Goal: Task Accomplishment & Management: Complete application form

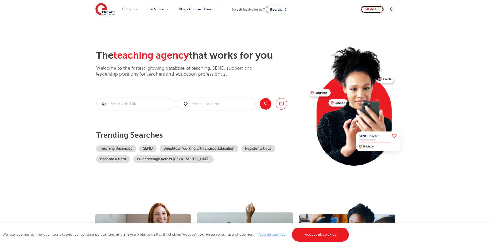
click at [374, 8] on link "Sign up" at bounding box center [371, 9] width 23 height 7
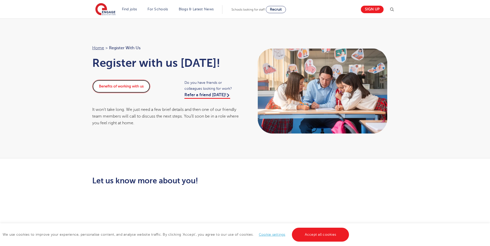
click at [123, 85] on link "Benefits of working with us" at bounding box center [121, 86] width 58 height 13
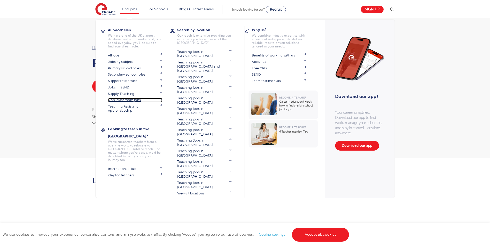
click at [132, 101] on link "Non-classroom jobs" at bounding box center [135, 100] width 54 height 4
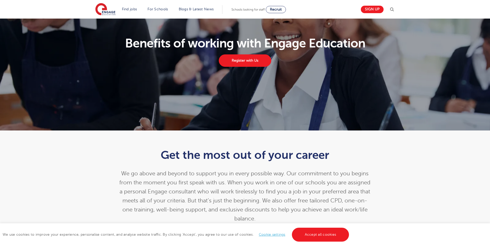
scroll to position [52, 0]
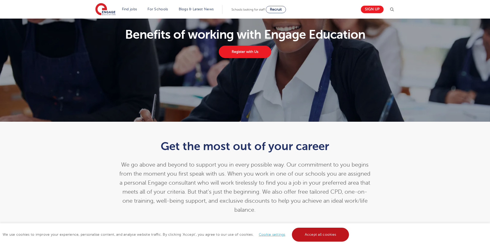
click at [310, 232] on link "Accept all cookies" at bounding box center [320, 235] width 57 height 14
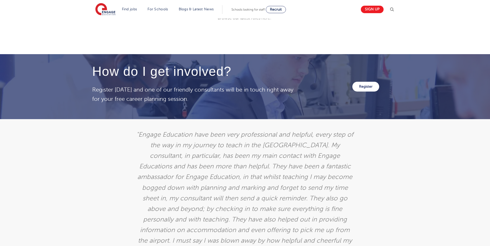
scroll to position [852, 0]
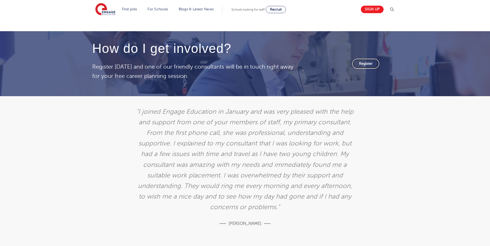
click at [367, 61] on link "Register" at bounding box center [365, 64] width 27 height 10
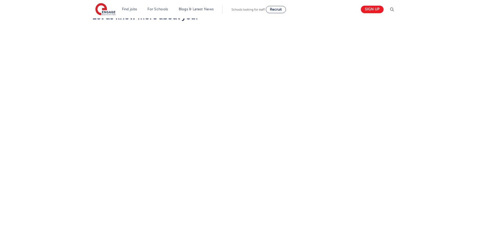
scroll to position [181, 0]
click at [361, 167] on div "Let us know more about you!" at bounding box center [244, 132] width 313 height 272
click at [357, 140] on div "Let us know more about you!" at bounding box center [244, 104] width 313 height 320
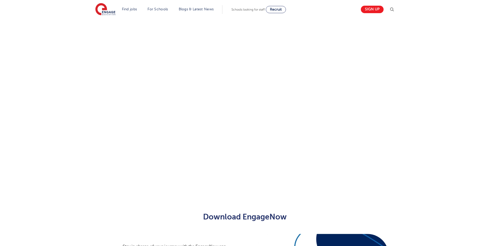
click at [356, 123] on div "Let us know more about you!" at bounding box center [244, 27] width 313 height 320
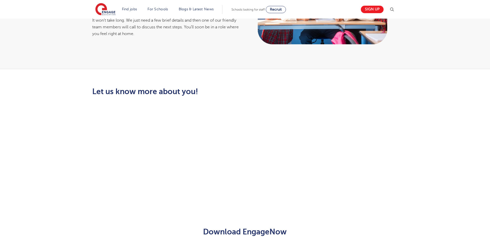
scroll to position [61, 0]
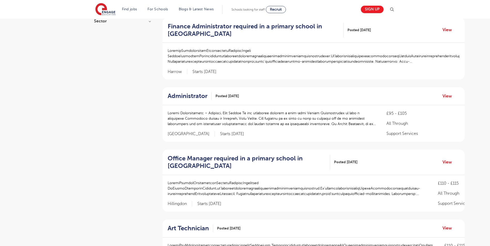
scroll to position [77, 0]
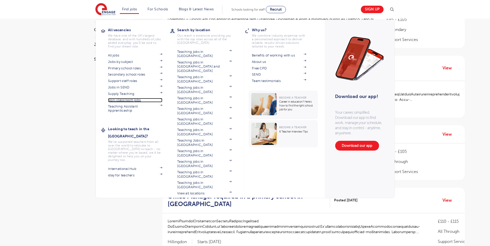
click at [136, 100] on link "Non-classroom jobs" at bounding box center [135, 100] width 54 height 4
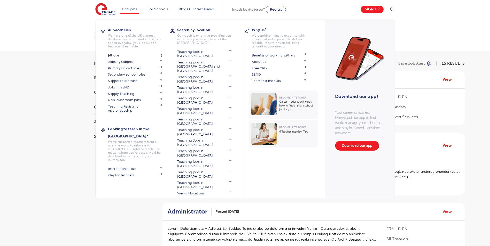
click at [117, 54] on link "All jobs" at bounding box center [135, 55] width 54 height 4
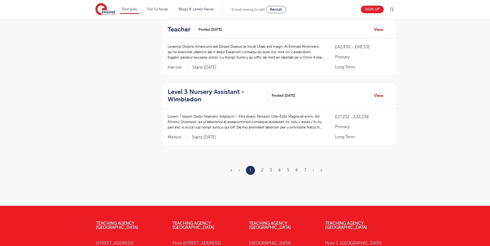
scroll to position [593, 0]
